Goal: Navigation & Orientation: Find specific page/section

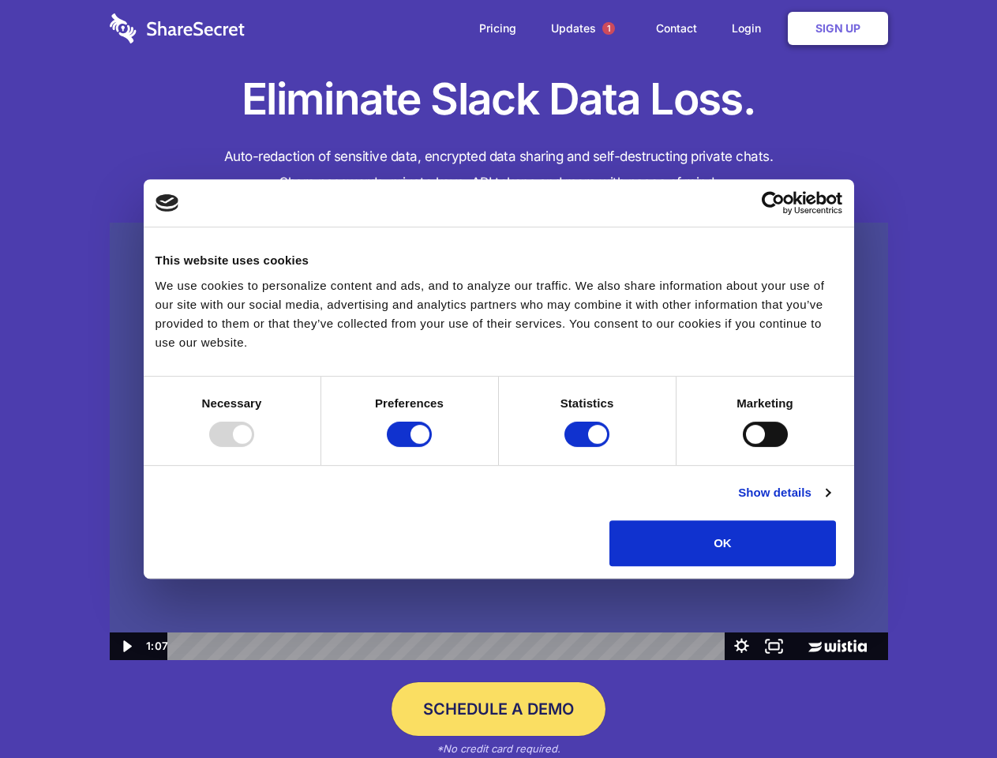
click at [498, 379] on img at bounding box center [499, 442] width 778 height 438
click at [254, 447] on div at bounding box center [231, 433] width 45 height 25
click at [432, 447] on input "Preferences" at bounding box center [409, 433] width 45 height 25
checkbox input "false"
click at [589, 447] on input "Statistics" at bounding box center [586, 433] width 45 height 25
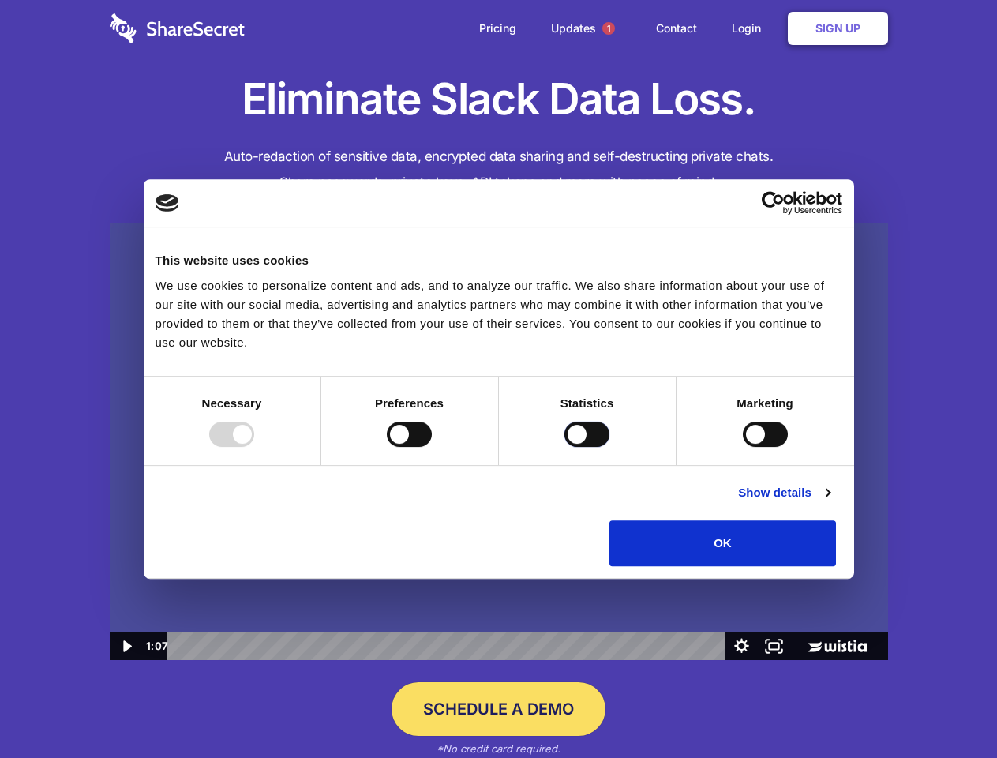
checkbox input "false"
click at [743, 447] on input "Marketing" at bounding box center [765, 433] width 45 height 25
checkbox input "true"
click at [830, 502] on link "Show details" at bounding box center [784, 492] width 92 height 19
click at [0, 0] on li "Necessary 7 Necessary cookies help make a website usable by enabling basic func…" at bounding box center [0, 0] width 0 height 0
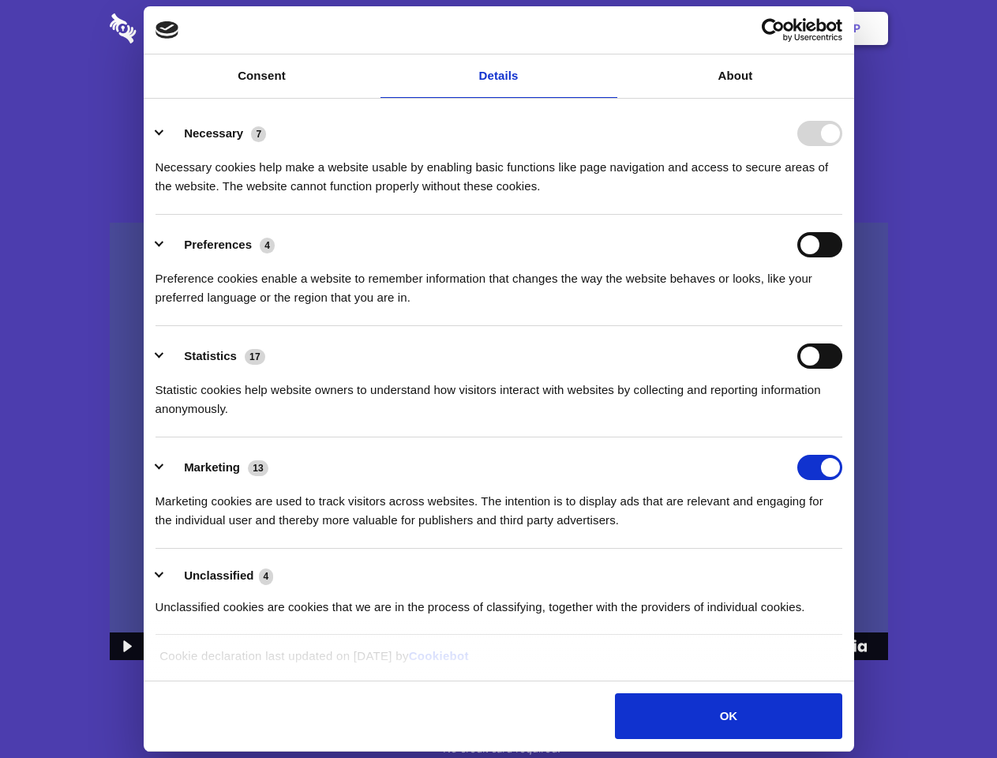
click at [608, 28] on span "1" at bounding box center [608, 28] width 13 height 13
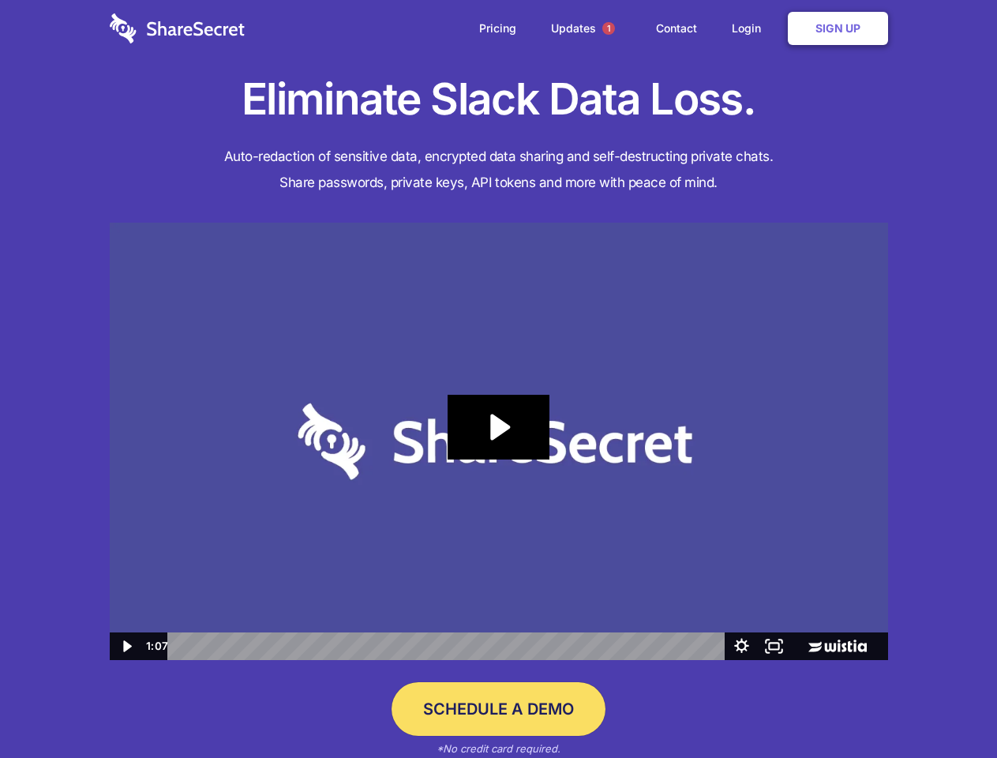
click at [499, 441] on icon "Play Video: Sharesecret Slack Extension" at bounding box center [498, 427] width 101 height 65
